Goal: Information Seeking & Learning: Check status

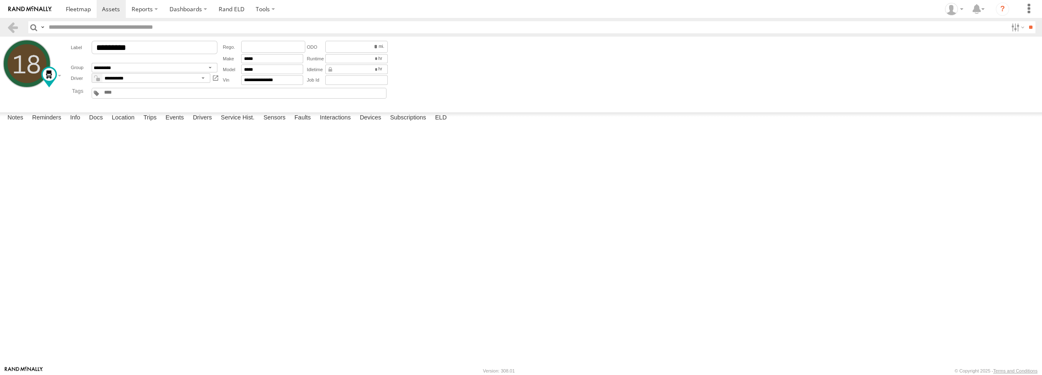
click at [0, 0] on div "Active Devices CC8DA2279DF4 [US_STATE][GEOGRAPHIC_DATA], Inc. Online GX6 [DATE]…" at bounding box center [0, 0] width 0 height 0
click at [0, 0] on div "11:43 [DATE]" at bounding box center [0, 0] width 0 height 0
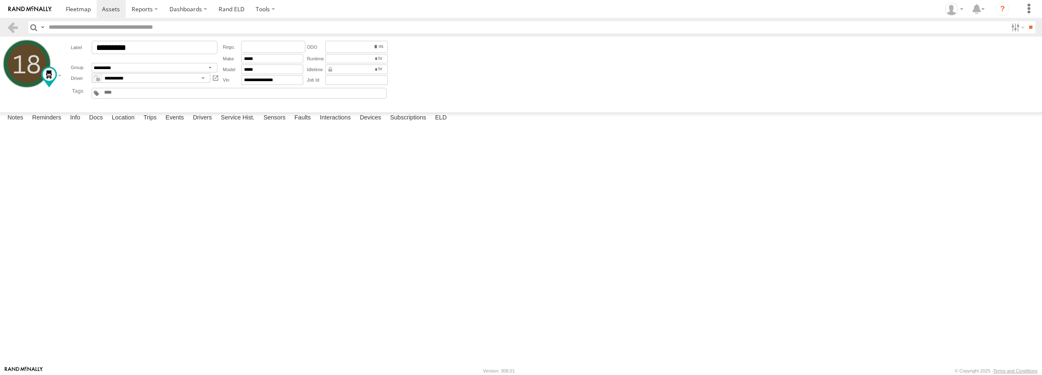
click at [0, 0] on div "12:45 [DATE]" at bounding box center [0, 0] width 0 height 0
click at [0, 0] on div "[US_STATE] Pine Straw, Inc." at bounding box center [0, 0] width 0 height 0
click at [0, 0] on div at bounding box center [0, 0] width 0 height 0
click at [0, 0] on div "GX6" at bounding box center [0, 0] width 0 height 0
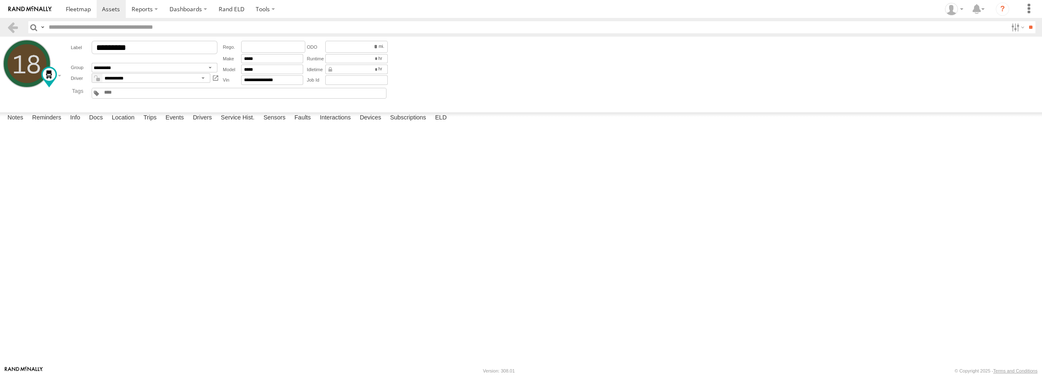
click at [0, 0] on div at bounding box center [0, 0] width 0 height 0
click at [0, 0] on div "CC8DA2279DF4 [US_STATE] Pine Straw, Inc. Online GX6 [DATE]-enc 12:45 [DATE] 11:…" at bounding box center [0, 0] width 0 height 0
click at [0, 0] on div "11:43 [DATE]" at bounding box center [0, 0] width 0 height 0
click at [442, 124] on label "ELD" at bounding box center [441, 118] width 20 height 12
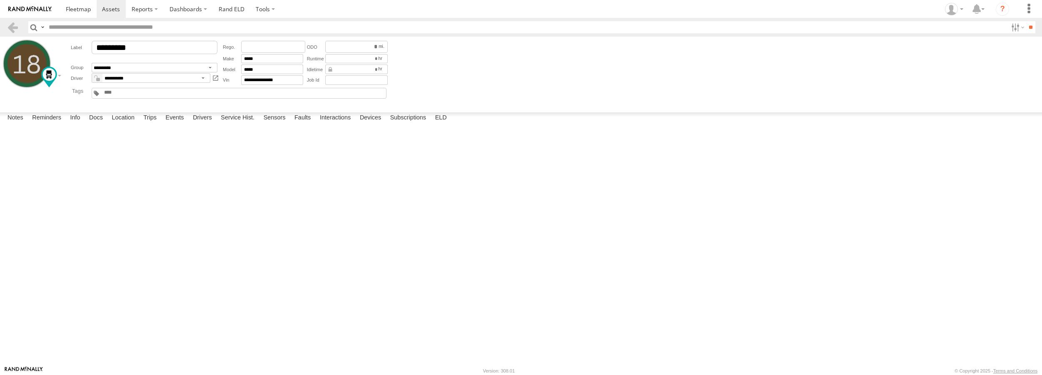
click at [0, 0] on span "C197DG" at bounding box center [0, 0] width 0 height 0
click at [0, 0] on span "#18" at bounding box center [0, 0] width 0 height 0
click at [0, 0] on span "Home Terminal" at bounding box center [0, 0] width 0 height 0
click at [0, 0] on span "Diesel" at bounding box center [0, 0] width 0 height 0
click at [0, 0] on span at bounding box center [0, 0] width 0 height 0
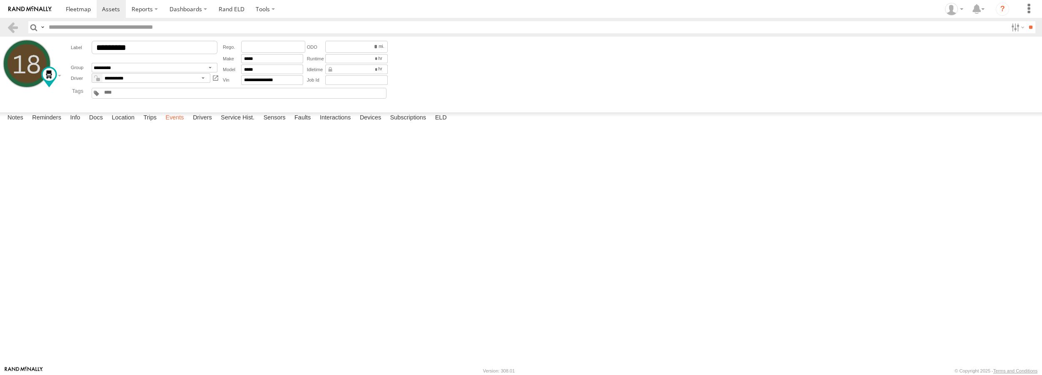
click at [170, 124] on label "Events" at bounding box center [174, 118] width 27 height 12
click at [208, 124] on label "Drivers" at bounding box center [202, 118] width 27 height 12
click at [235, 124] on label "Service Hist." at bounding box center [238, 118] width 42 height 12
click at [282, 124] on label "Sensors" at bounding box center [275, 118] width 30 height 12
click at [181, 124] on label "Events" at bounding box center [174, 118] width 27 height 12
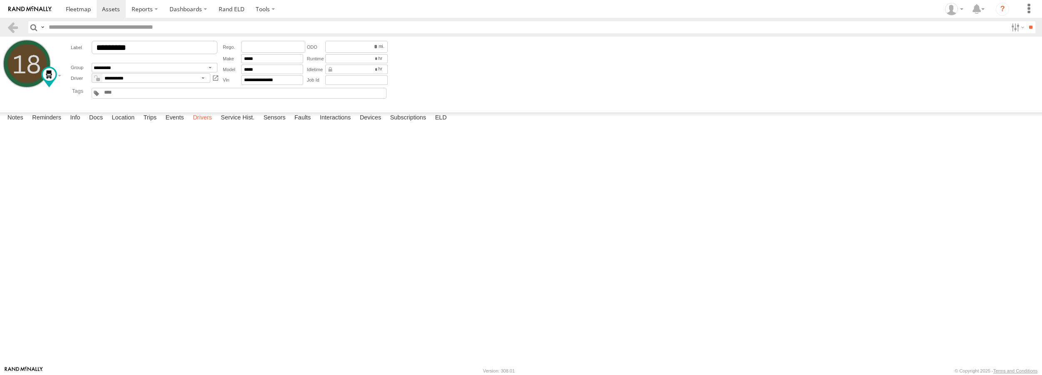
click at [209, 124] on label "Drivers" at bounding box center [202, 118] width 27 height 12
click at [0, 0] on label "Driver Unassigned" at bounding box center [0, 0] width 0 height 0
click at [0, 0] on label "Close" at bounding box center [0, 0] width 0 height 0
click at [148, 124] on label "Trips" at bounding box center [150, 118] width 22 height 12
click at [120, 124] on label "Location" at bounding box center [122, 118] width 31 height 12
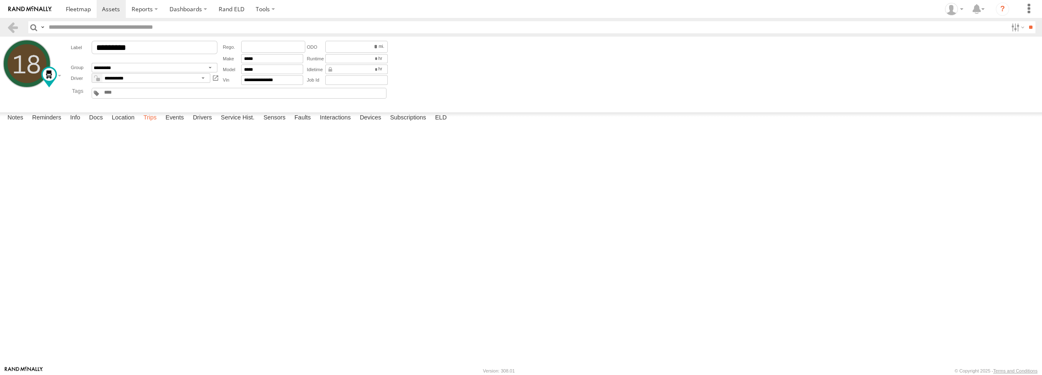
click at [149, 124] on label "Trips" at bounding box center [150, 118] width 22 height 12
click at [96, 124] on label "Docs" at bounding box center [96, 118] width 22 height 12
click at [74, 124] on label "Info" at bounding box center [75, 118] width 18 height 12
click at [405, 124] on label "Subscriptions" at bounding box center [408, 118] width 45 height 12
click at [365, 124] on label "Devices" at bounding box center [371, 118] width 30 height 12
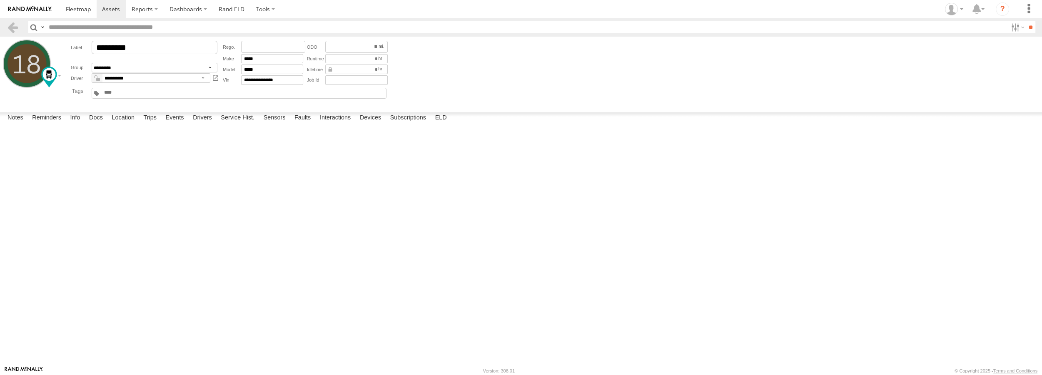
click at [0, 0] on div "[US_STATE] Pine Straw, Inc." at bounding box center [0, 0] width 0 height 0
click at [0, 0] on span at bounding box center [0, 0] width 0 height 0
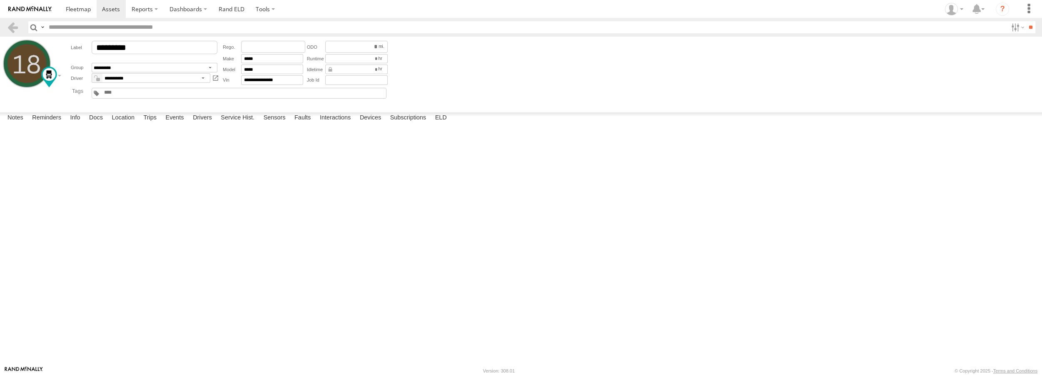
drag, startPoint x: 51, startPoint y: 152, endPoint x: 118, endPoint y: 148, distance: 67.2
click at [0, 0] on div "CC8DA2279DF4" at bounding box center [0, 0] width 0 height 0
click at [0, 0] on div "Active Devices CC8DA2279DF4 [US_STATE][GEOGRAPHIC_DATA], Inc. Online GX6 [DATE]…" at bounding box center [0, 0] width 0 height 0
click at [303, 124] on label "Faults" at bounding box center [302, 118] width 25 height 12
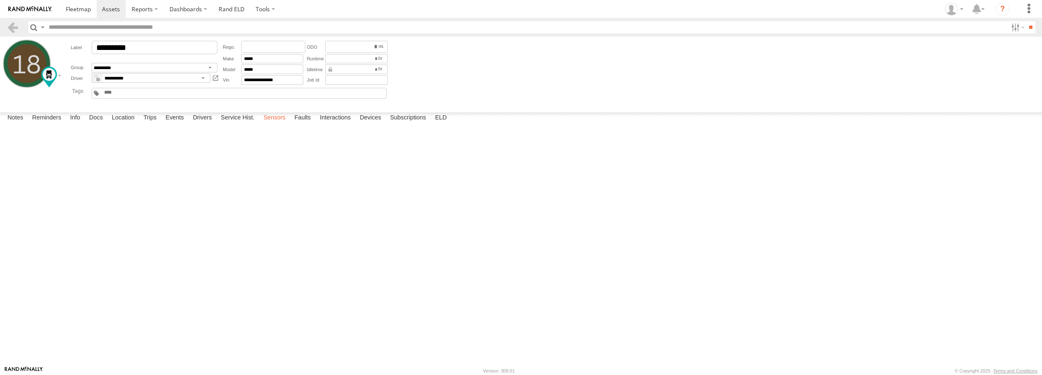
click at [271, 124] on label "Sensors" at bounding box center [275, 118] width 30 height 12
click at [319, 124] on label "Interactions" at bounding box center [336, 118] width 40 height 12
click at [367, 124] on label "Devices" at bounding box center [371, 118] width 30 height 12
click at [0, 0] on div "Active Devices CC8DA2279DF4 [US_STATE][GEOGRAPHIC_DATA], Inc. Online GX6 [DATE]…" at bounding box center [0, 0] width 0 height 0
click at [0, 0] on div at bounding box center [0, 0] width 0 height 0
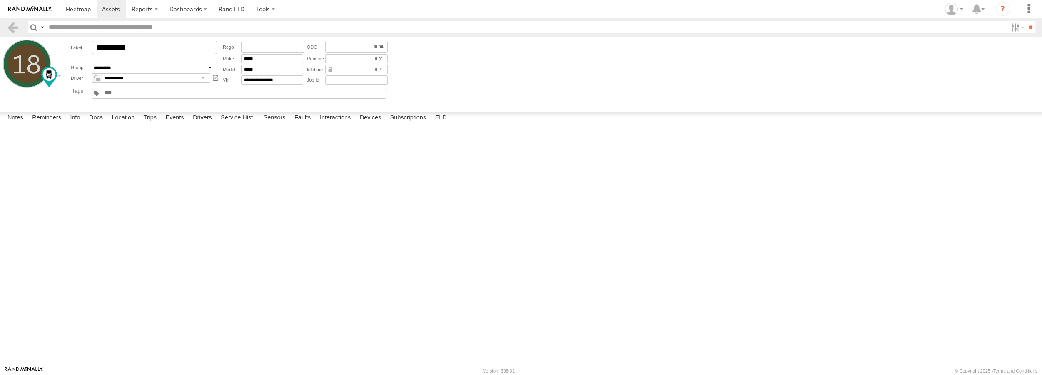
click at [0, 0] on div at bounding box center [0, 0] width 0 height 0
click at [0, 0] on div "CC8DA2279DF4 [US_STATE] Pine Straw, Inc. Online GX6 [DATE]-enc 12:45 [DATE] 11:…" at bounding box center [0, 0] width 0 height 0
click at [251, 13] on label at bounding box center [265, 9] width 31 height 18
click at [232, 11] on link "Rand ELD" at bounding box center [231, 9] width 37 height 18
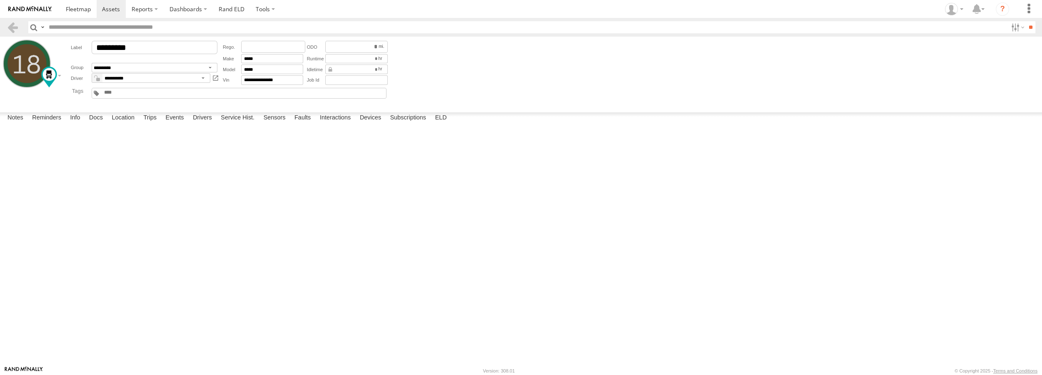
click at [0, 0] on div at bounding box center [0, 0] width 0 height 0
